Goal: Task Accomplishment & Management: Use online tool/utility

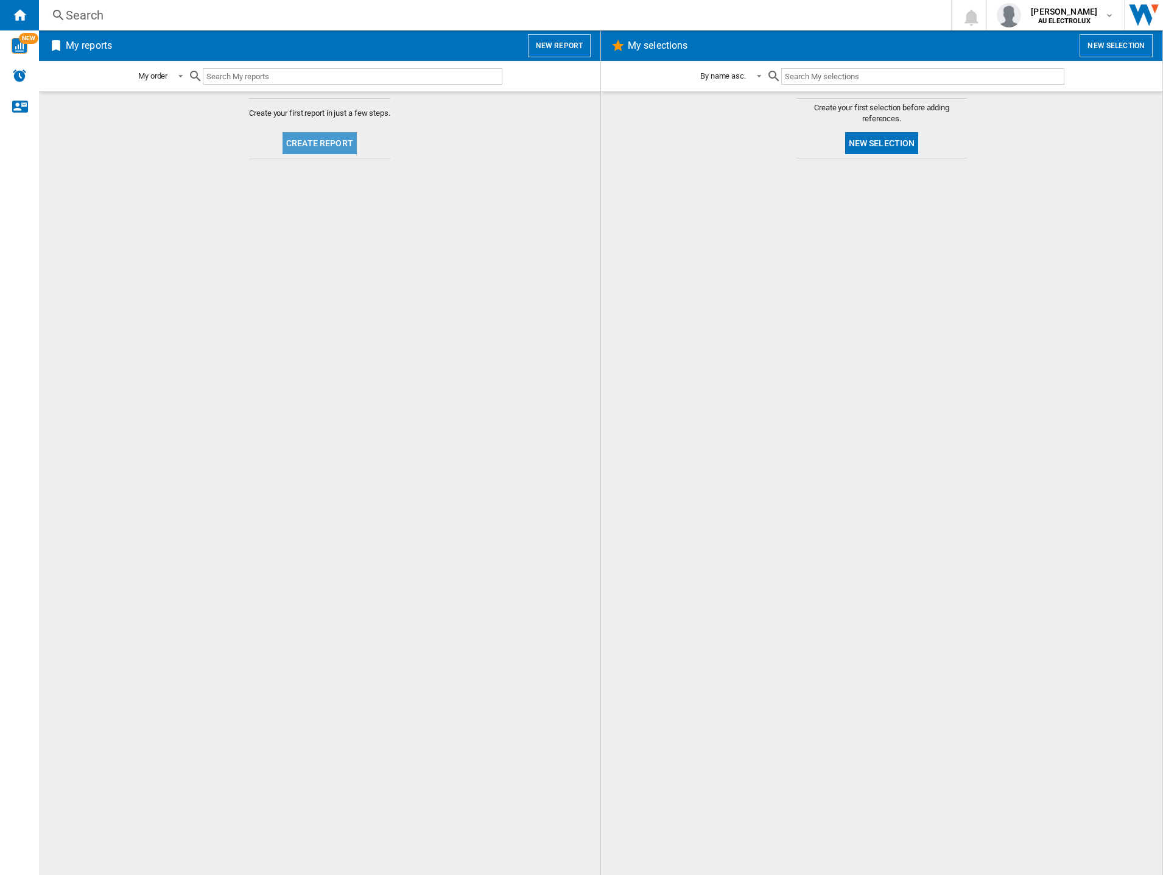
click at [321, 137] on button "Create report" at bounding box center [320, 143] width 74 height 22
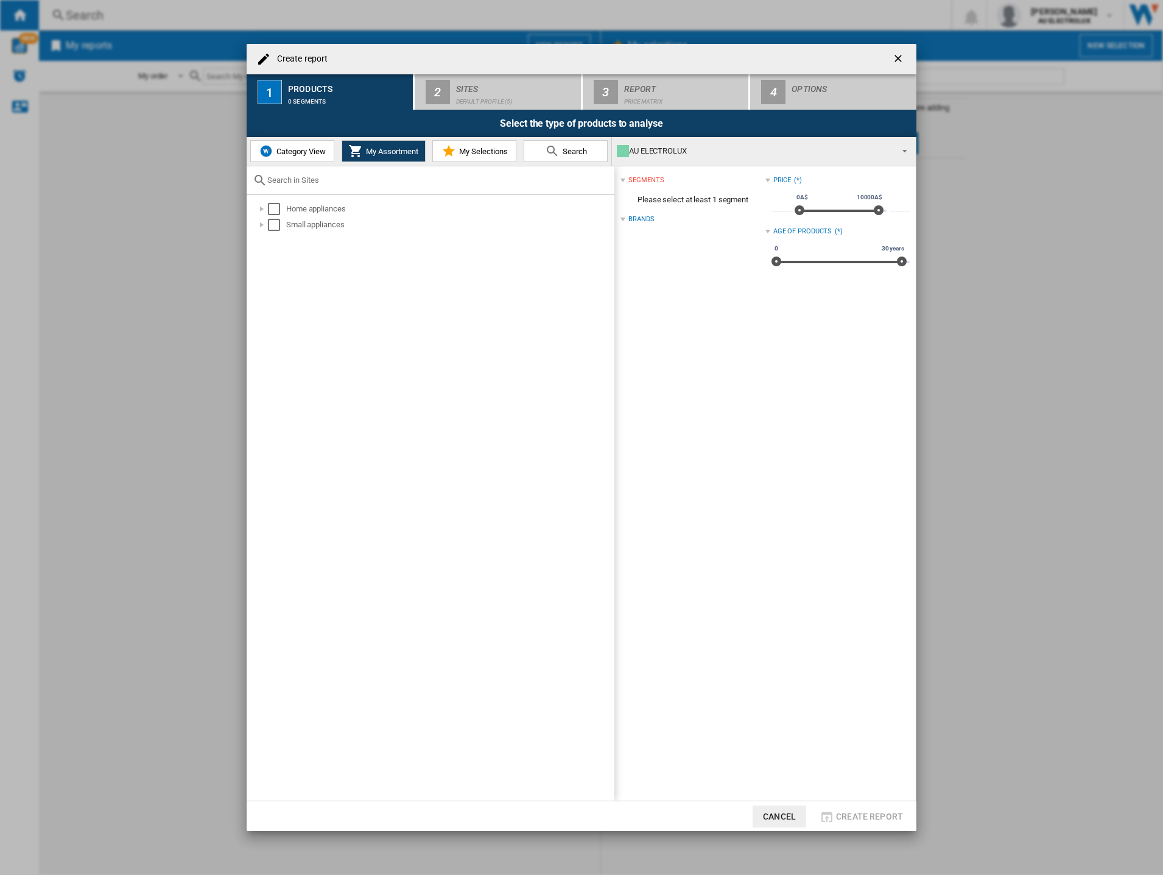
click at [290, 141] on button "Category View" at bounding box center [292, 151] width 84 height 22
click at [271, 206] on div "Select" at bounding box center [268, 209] width 12 height 12
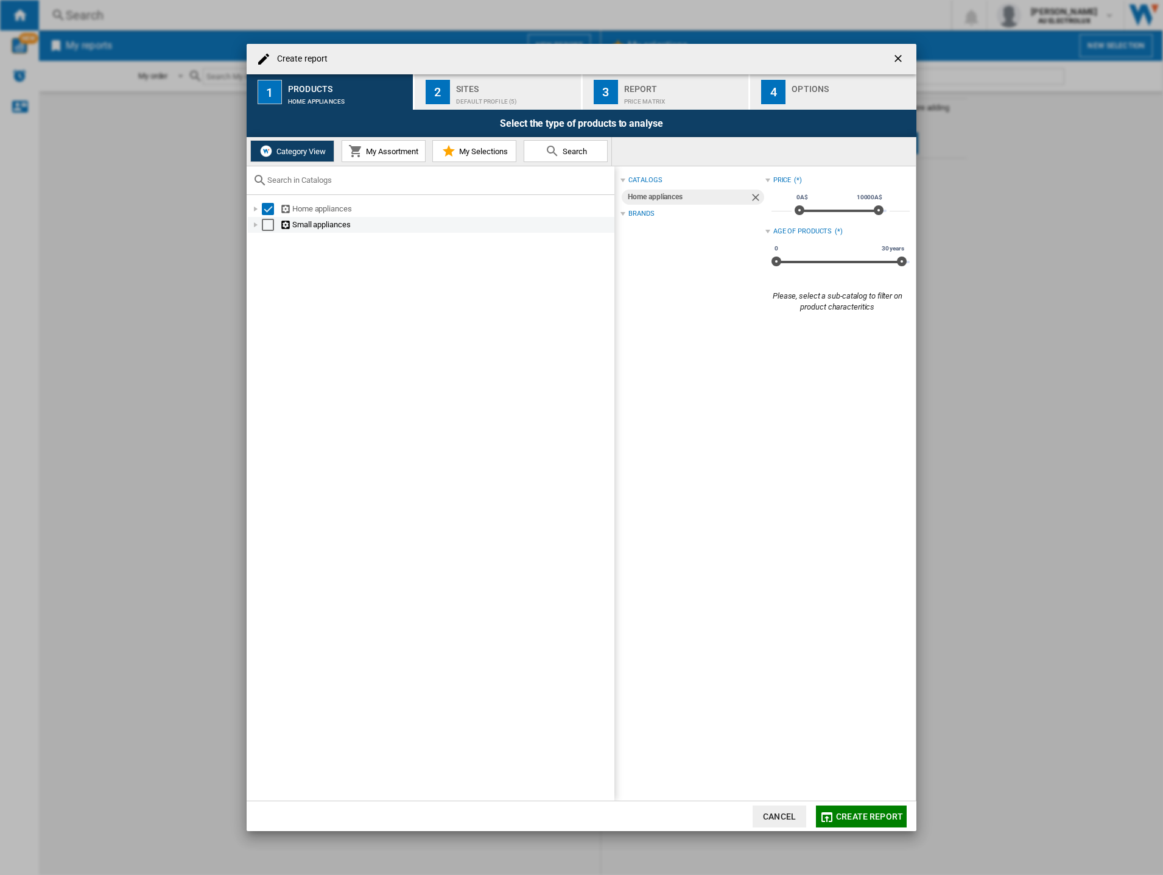
click at [275, 222] on md-checkbox "Select" at bounding box center [271, 225] width 18 height 12
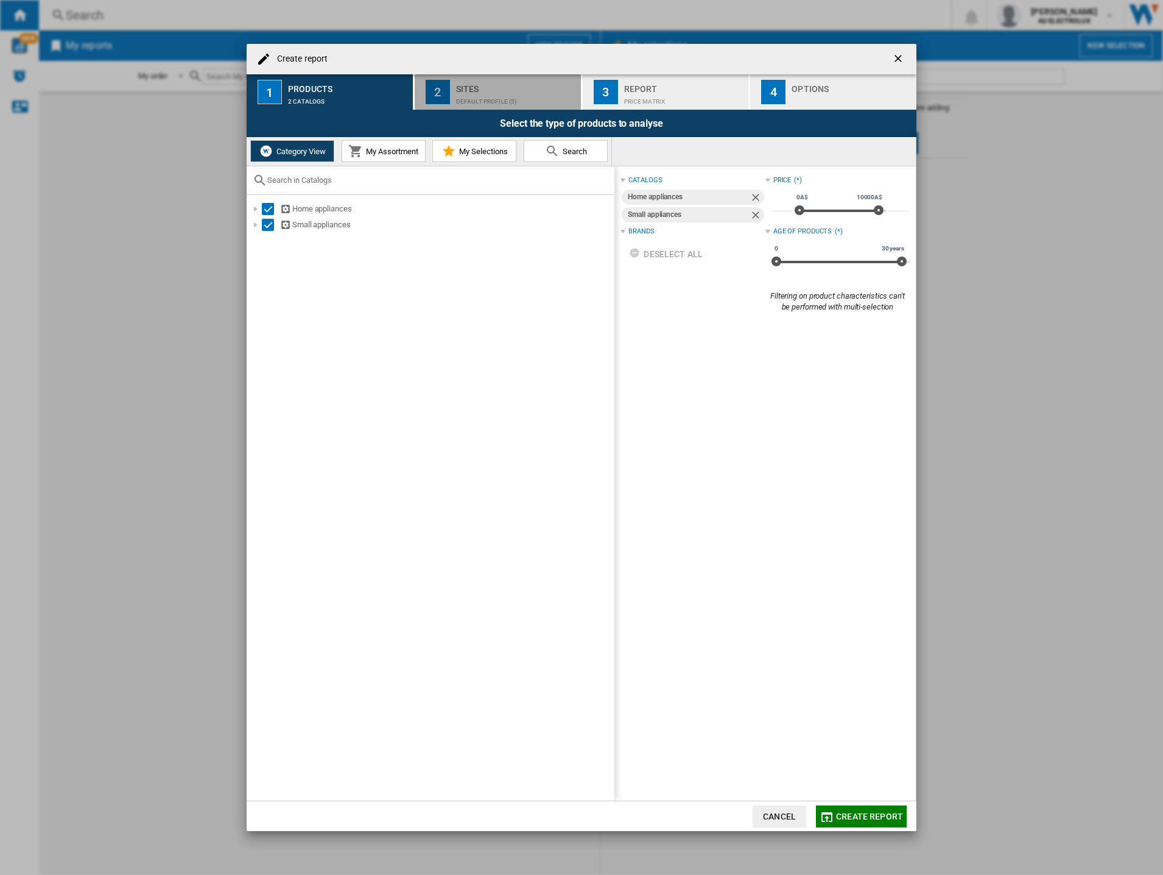
click at [490, 90] on div "Sites" at bounding box center [516, 85] width 120 height 13
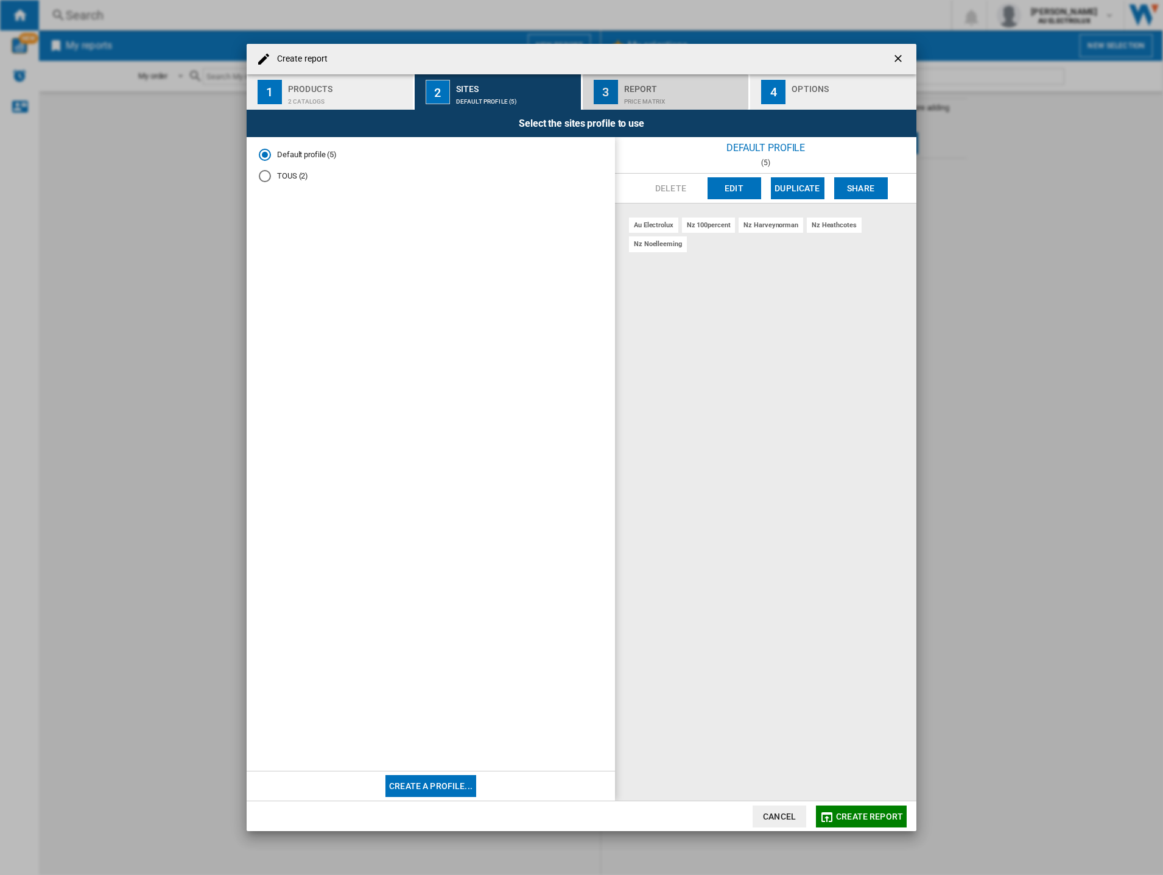
click at [635, 91] on div "Report" at bounding box center [684, 85] width 120 height 13
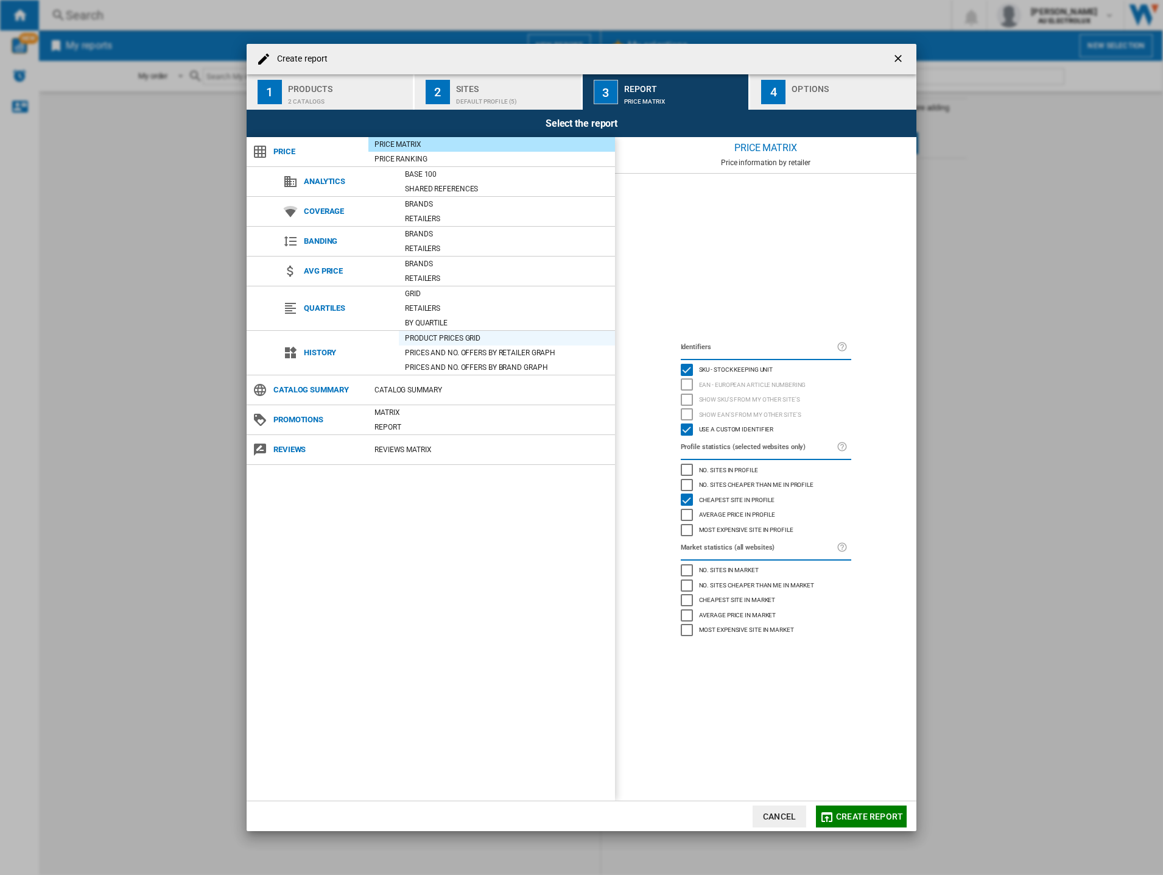
click at [449, 334] on div "Product prices grid" at bounding box center [507, 338] width 216 height 12
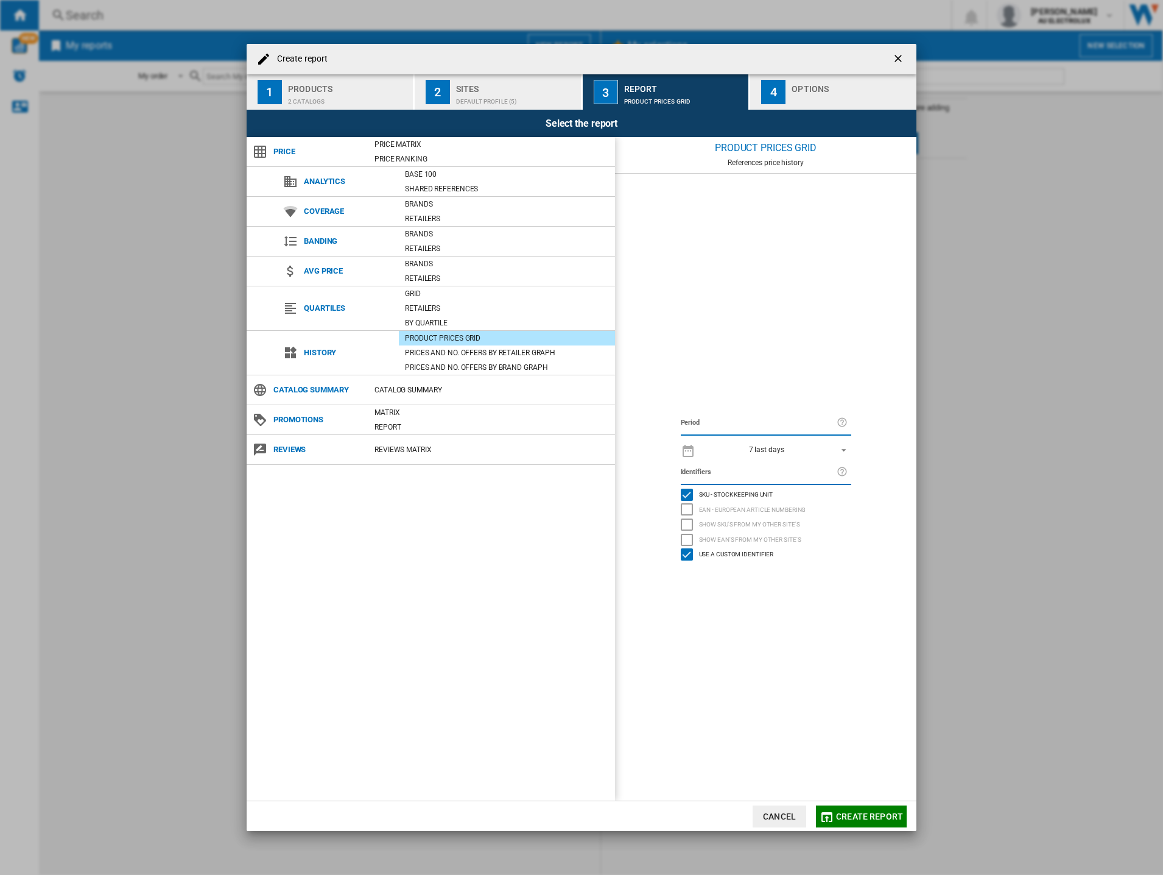
click at [325, 92] on div "2 catalogs" at bounding box center [348, 98] width 120 height 13
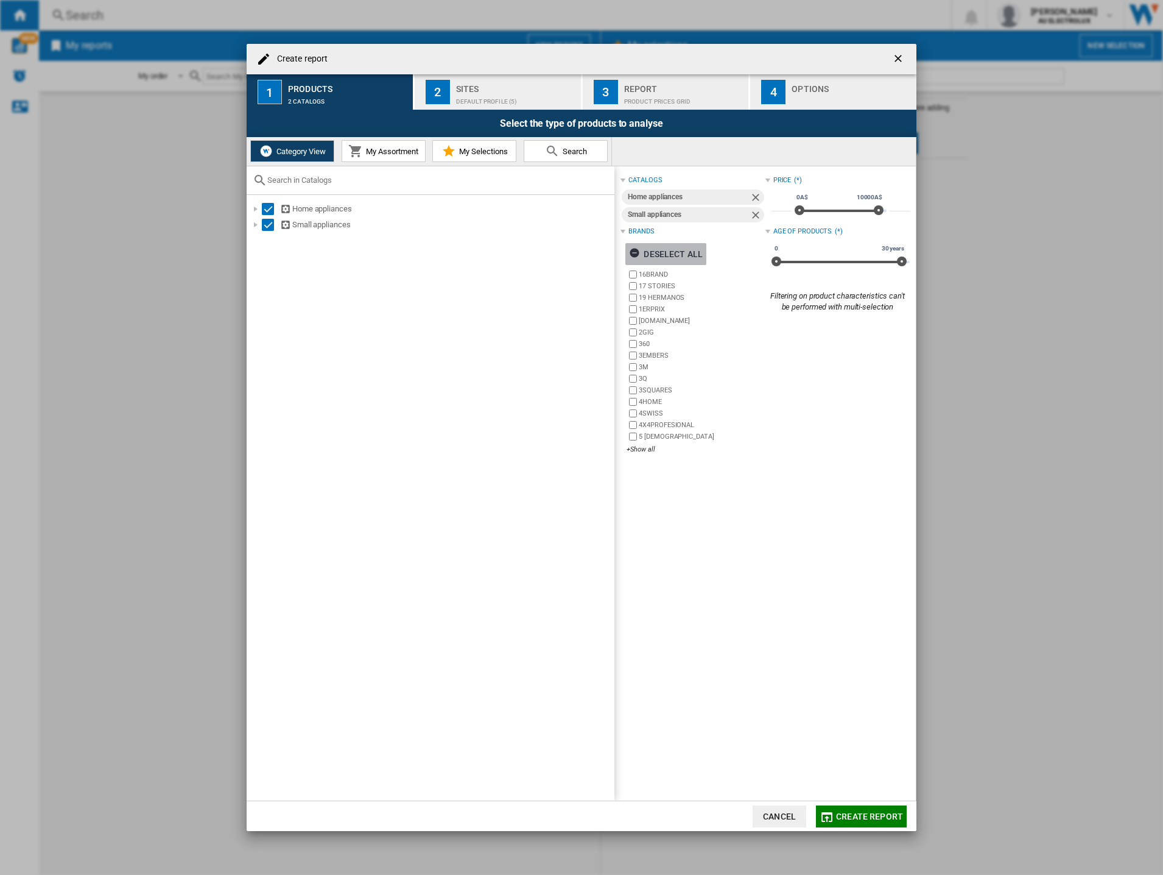
click at [634, 252] on ng-md-icon "button" at bounding box center [636, 254] width 15 height 15
click at [647, 447] on div "+Show all" at bounding box center [696, 449] width 138 height 9
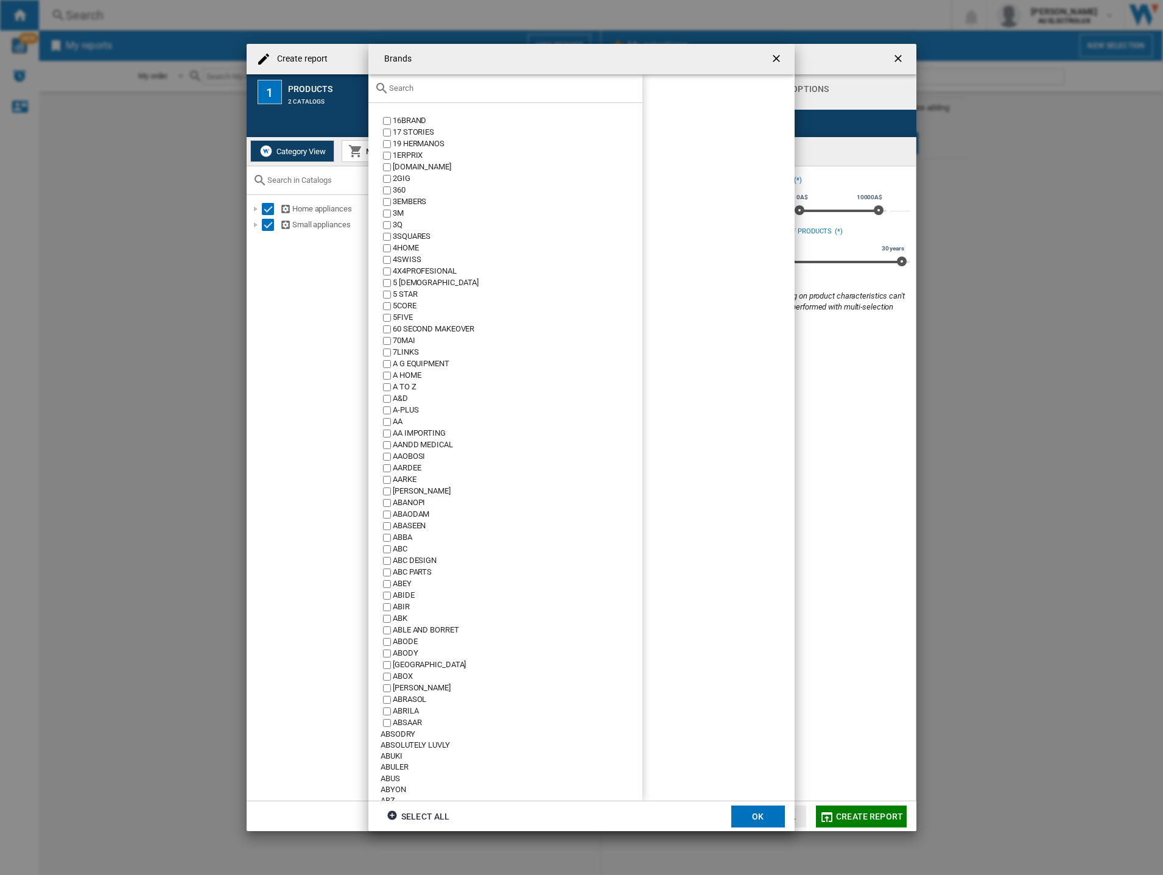
click at [420, 90] on input "text" at bounding box center [512, 87] width 247 height 9
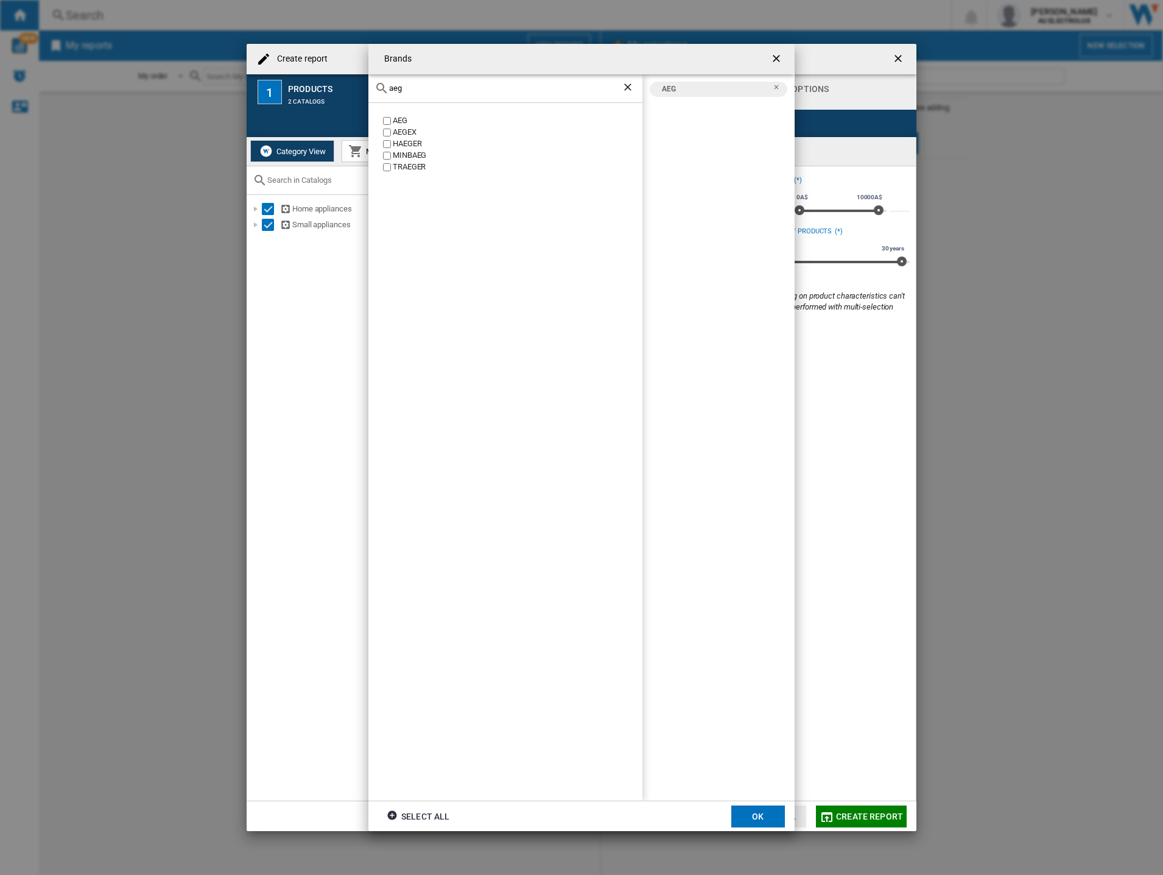
drag, startPoint x: 395, startPoint y: 93, endPoint x: 225, endPoint y: 90, distance: 169.3
click at [225, 90] on div "Brands aeg AEG AEGEX [PERSON_NAME] [GEOGRAPHIC_DATA] [PERSON_NAME] AEG Select a…" at bounding box center [581, 437] width 1163 height 875
drag, startPoint x: 426, startPoint y: 83, endPoint x: 82, endPoint y: 74, distance: 344.2
click at [82, 74] on div "Brands electrol ELECTROLINE ELECTROLUX AEG ELECTROLUX Select all OK" at bounding box center [581, 437] width 1163 height 875
click at [426, 86] on input "electrol" at bounding box center [505, 87] width 233 height 9
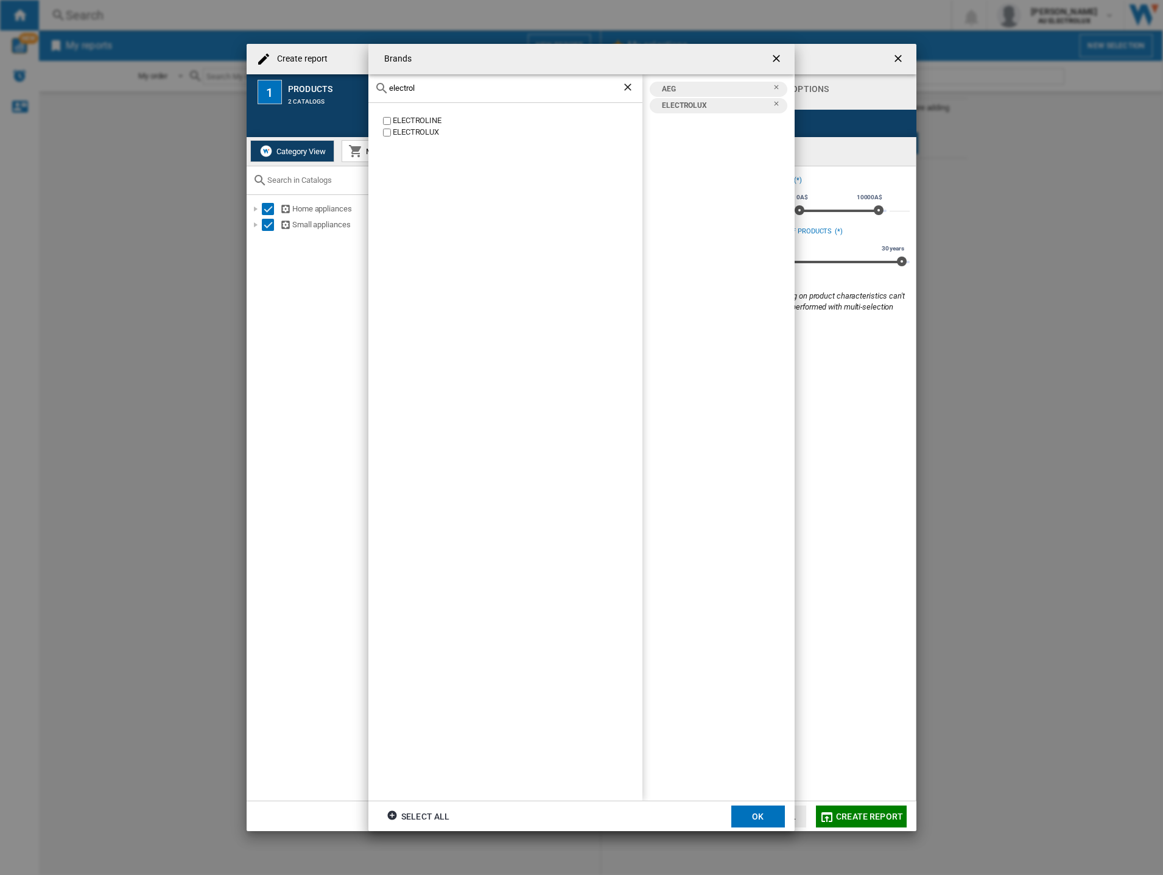
drag, startPoint x: 438, startPoint y: 88, endPoint x: 150, endPoint y: 84, distance: 288.1
click at [150, 84] on div "Brands electrol ELECTROLINE ELECTROLUX AEG ELECTROLUX Select all OK" at bounding box center [581, 437] width 1163 height 875
type input "westing"
drag, startPoint x: 432, startPoint y: 85, endPoint x: 285, endPoint y: 85, distance: 147.4
click at [285, 85] on div "Brands westing [GEOGRAPHIC_DATA] [GEOGRAPHIC_DATA] AEG ELECTROLUX [GEOGRAPHIC_D…" at bounding box center [581, 437] width 1163 height 875
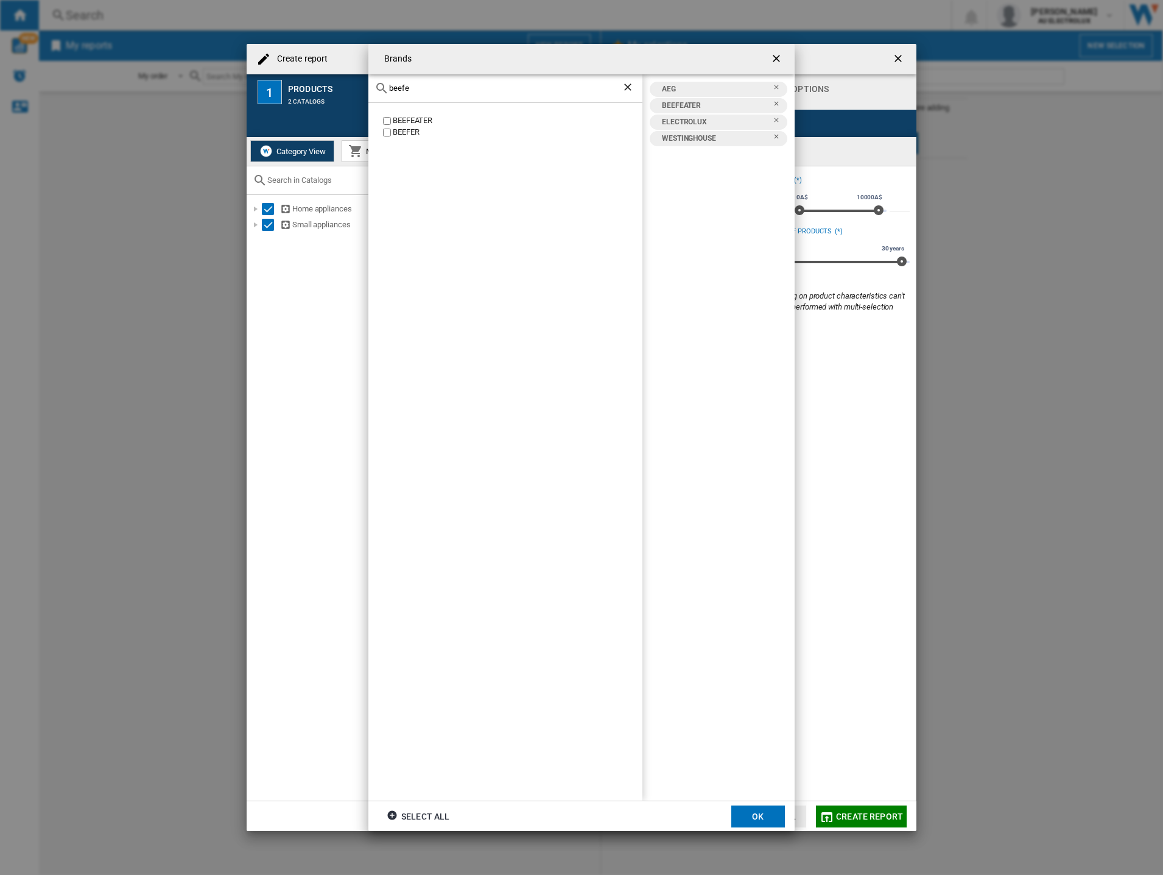
click at [419, 92] on input "beefe" at bounding box center [505, 87] width 233 height 9
drag, startPoint x: 415, startPoint y: 90, endPoint x: 146, endPoint y: 70, distance: 269.9
click at [153, 69] on div "Brands beefe BEEFEATER BEEFER AEG BEEFEATER ELECTROLUX [GEOGRAPHIC_DATA] Select…" at bounding box center [581, 437] width 1163 height 875
type input "vint"
click at [753, 813] on button "OK" at bounding box center [758, 816] width 54 height 22
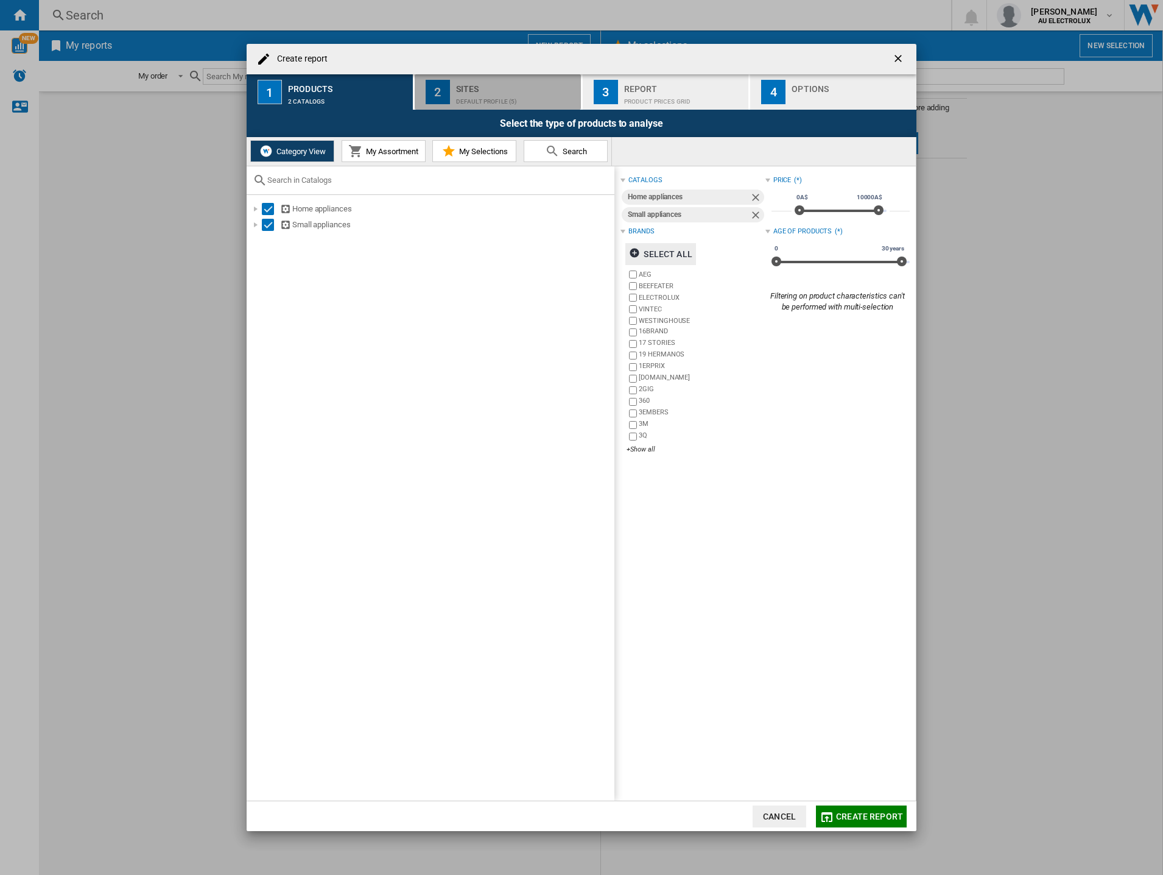
click at [482, 90] on div "Sites" at bounding box center [516, 85] width 120 height 13
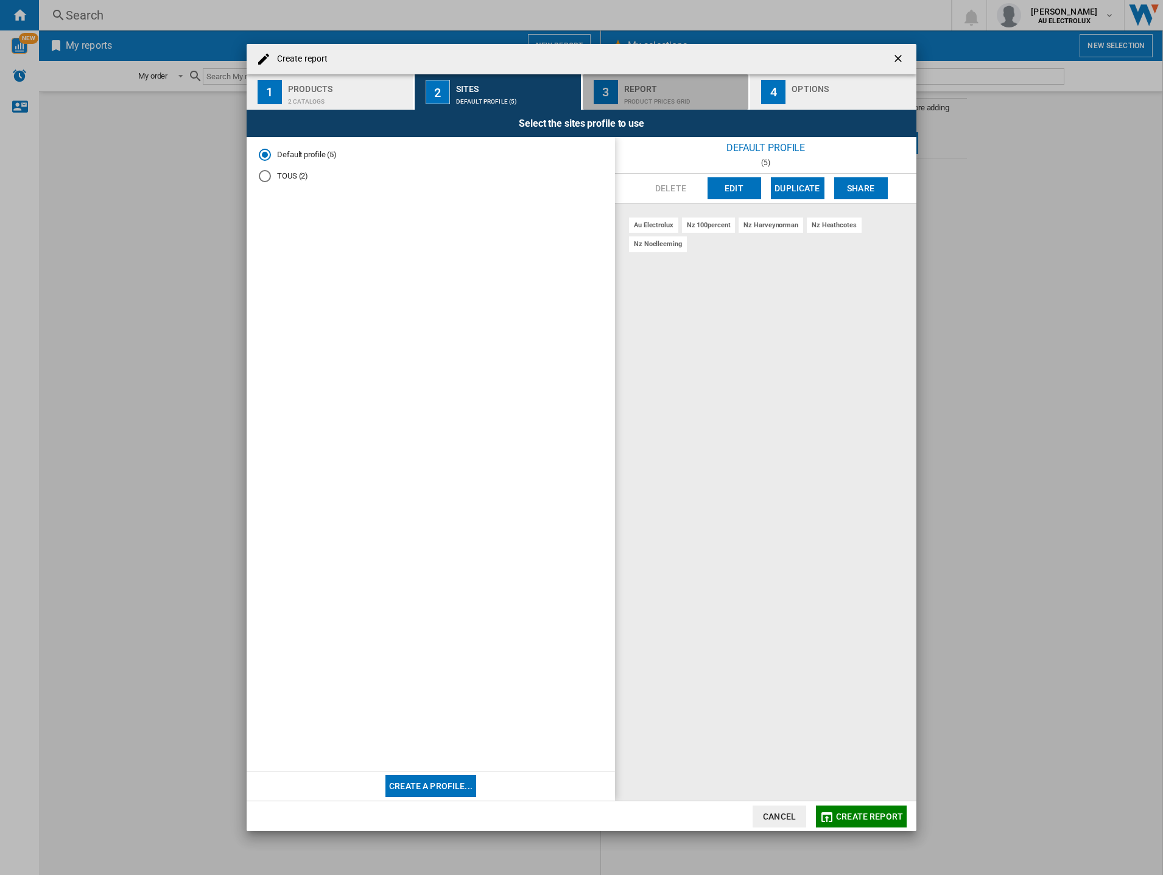
click at [641, 97] on div "Product prices grid" at bounding box center [684, 98] width 120 height 13
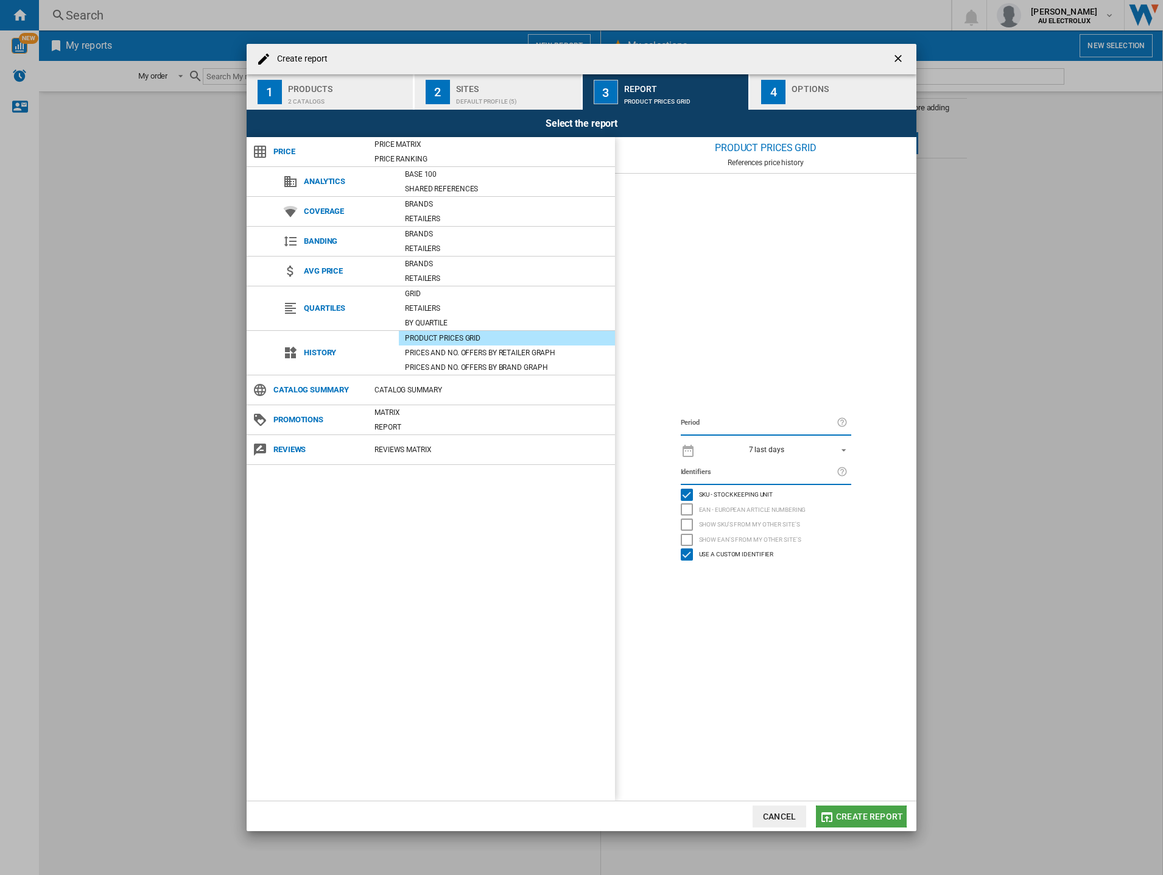
click at [843, 812] on span "Create report" at bounding box center [869, 816] width 67 height 10
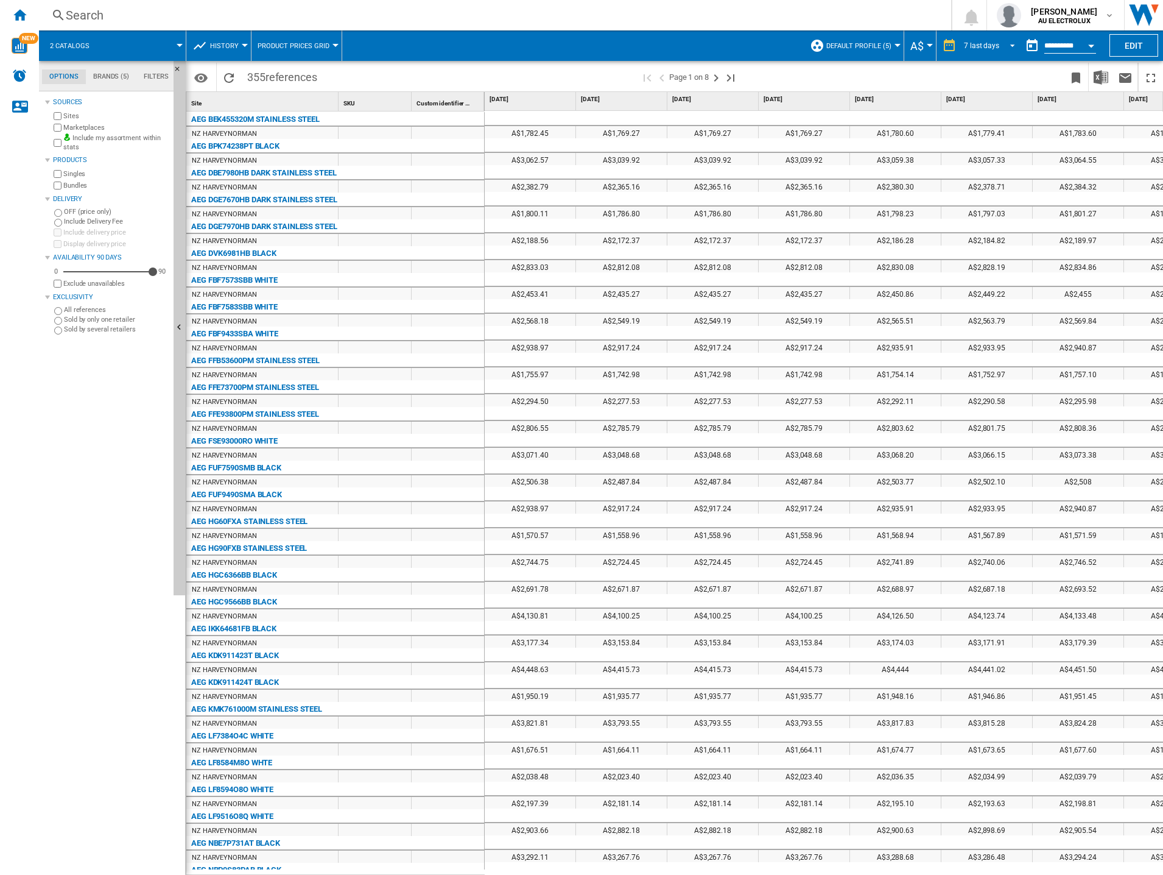
click at [1011, 43] on span "REPORTS.WIZARD.STEPS.REPORT.STEPS.REPORT_OPTIONS.PERIOD: 7 last days" at bounding box center [1009, 44] width 15 height 11
click at [995, 71] on md-option "14 last days" at bounding box center [993, 64] width 83 height 18
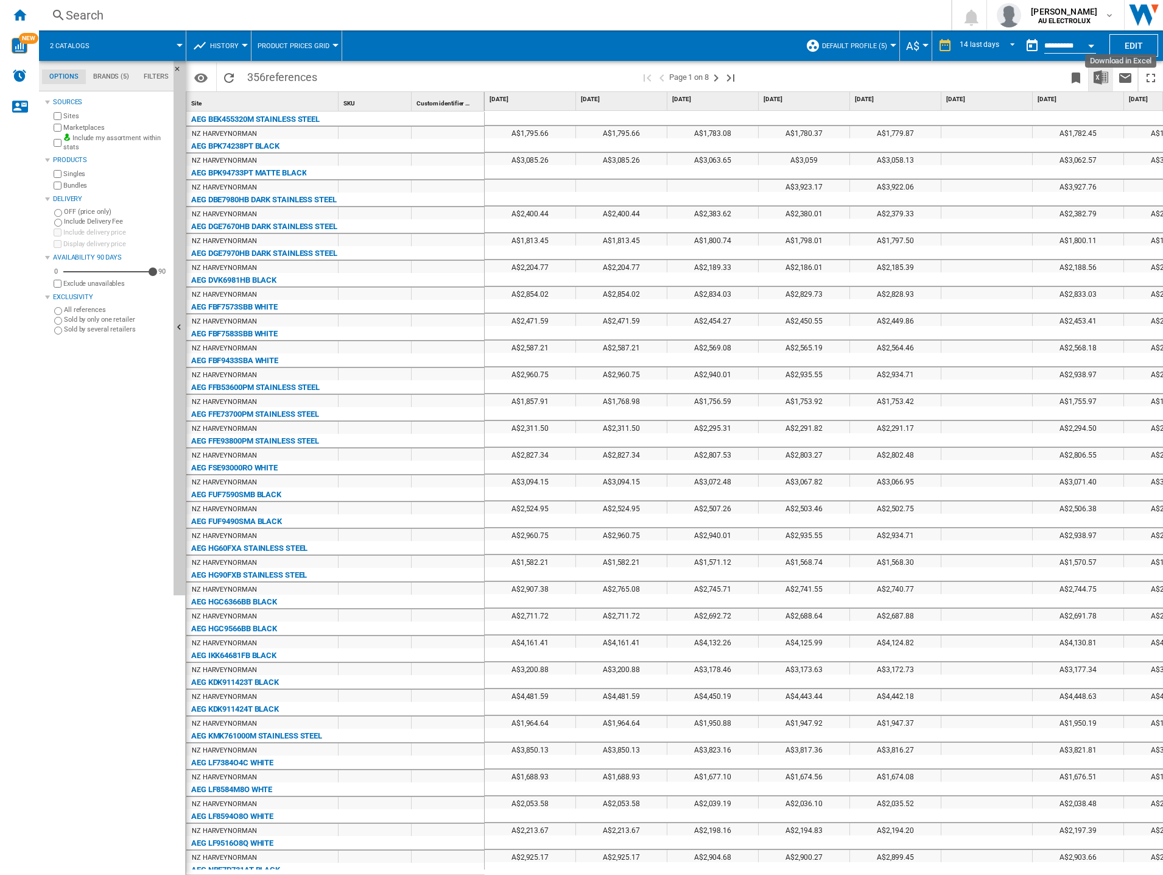
click at [1100, 73] on img "Download in Excel" at bounding box center [1101, 77] width 15 height 15
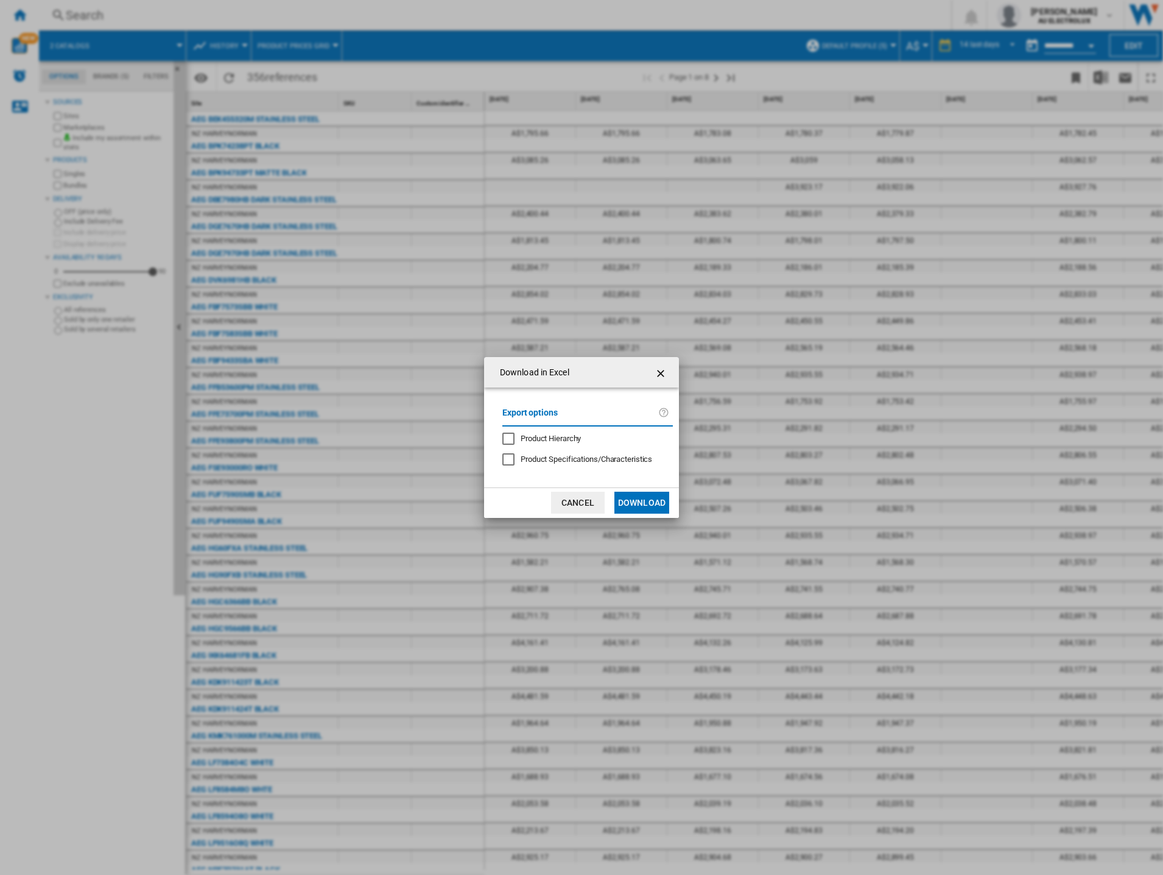
click at [650, 505] on button "Download" at bounding box center [641, 502] width 55 height 22
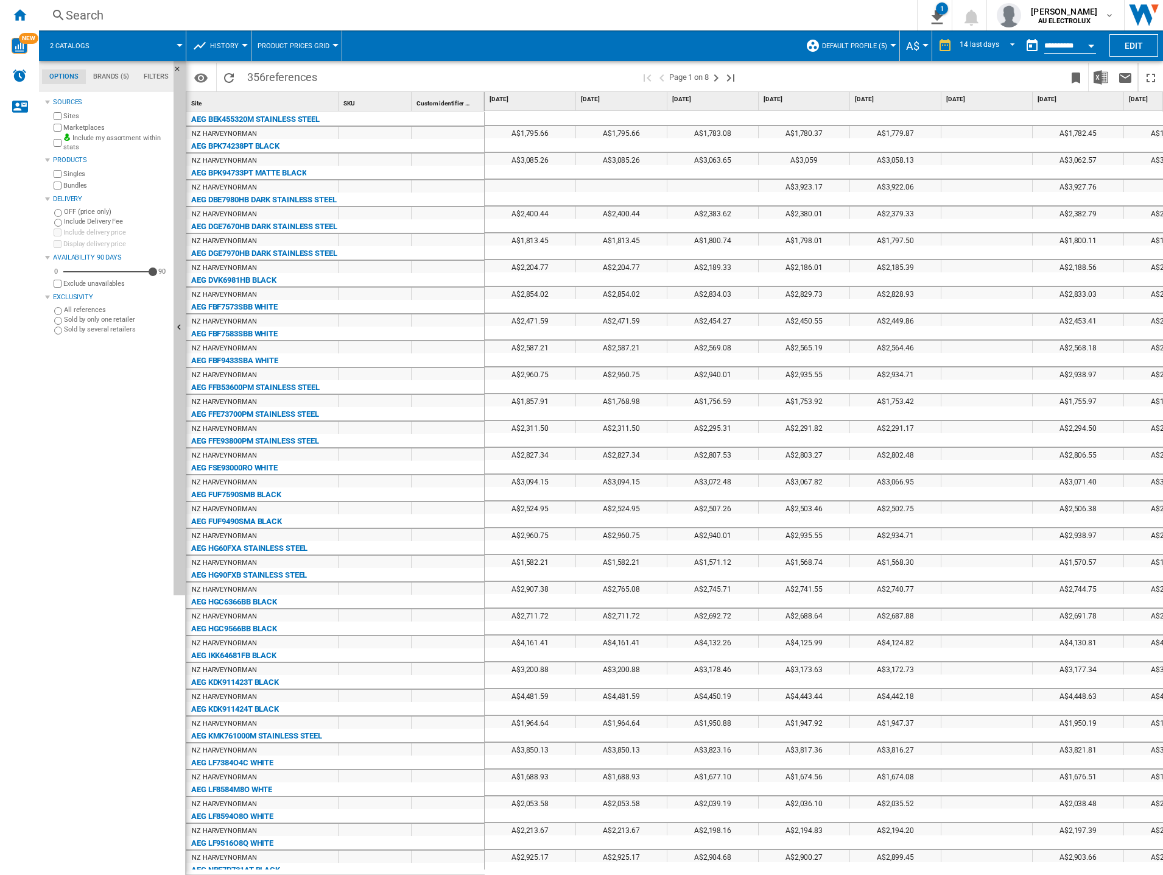
click at [924, 46] on div "Currency" at bounding box center [926, 45] width 6 height 3
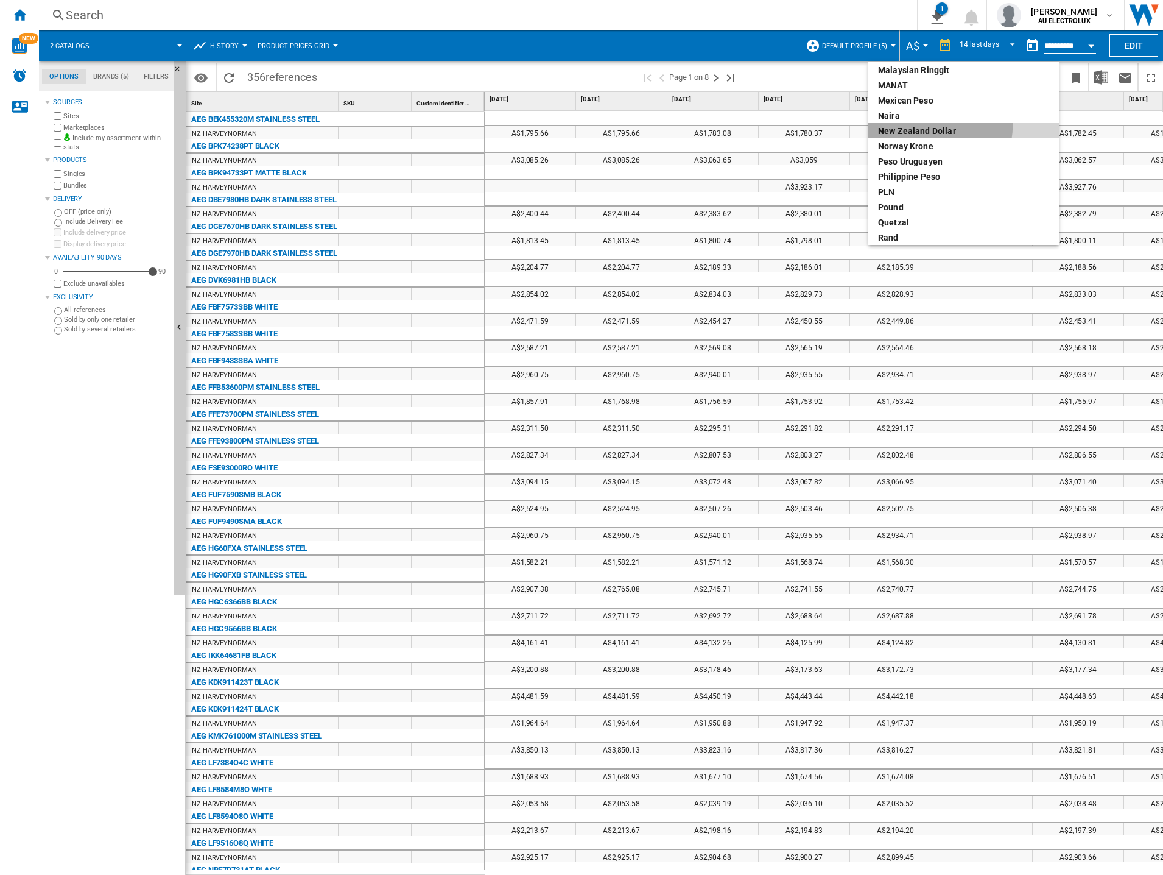
click at [936, 125] on div "New Zealand dollar" at bounding box center [963, 131] width 171 height 12
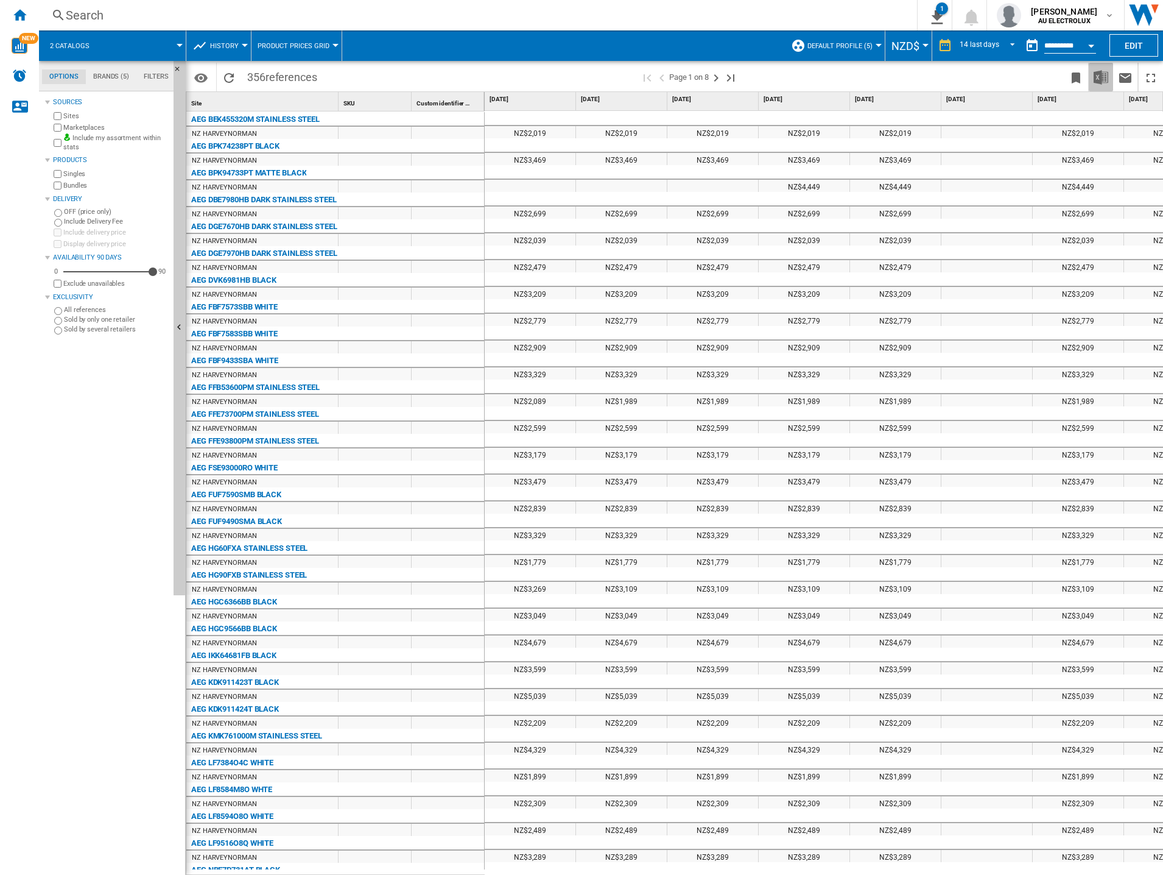
click at [1099, 77] on img "Download in Excel" at bounding box center [1101, 77] width 15 height 15
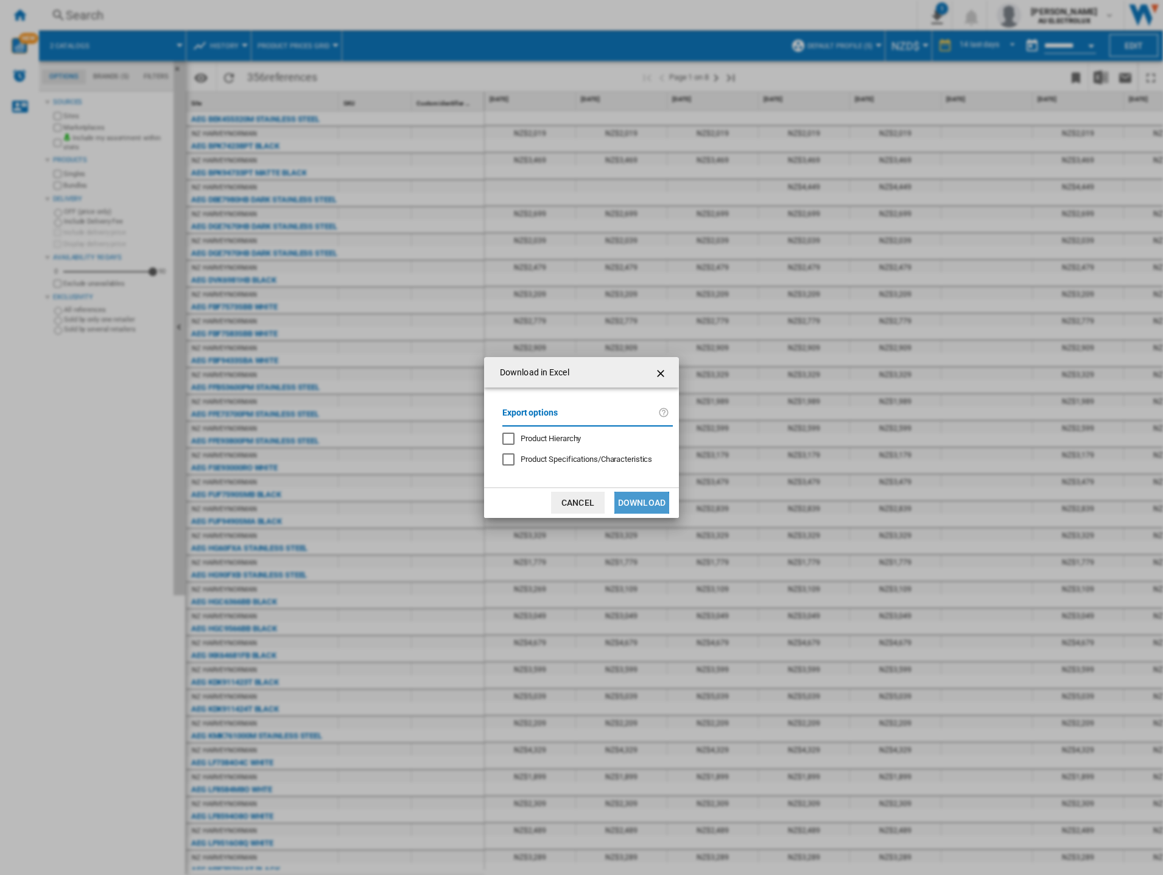
click at [632, 504] on button "Download" at bounding box center [641, 502] width 55 height 22
